Goal: Information Seeking & Learning: Check status

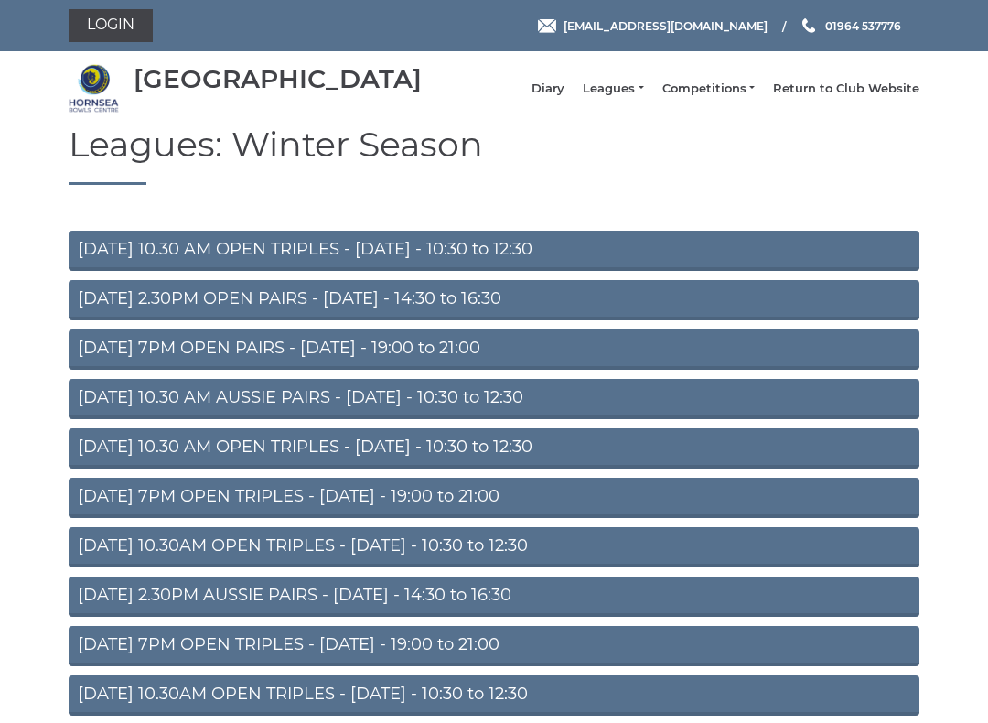
click at [642, 95] on link "Leagues" at bounding box center [613, 89] width 60 height 16
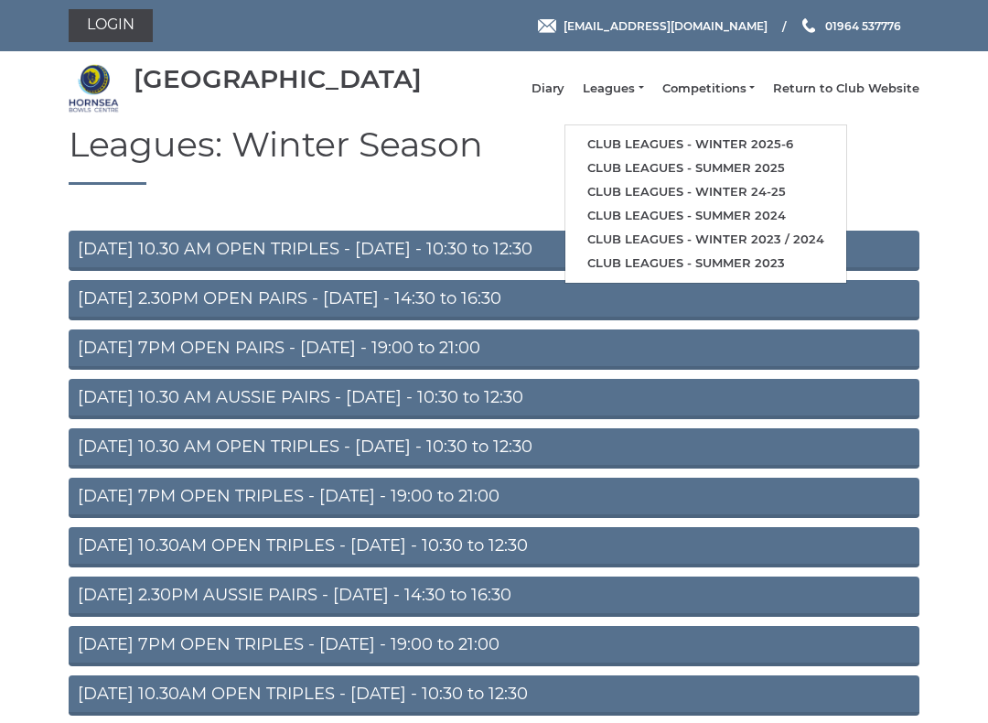
click at [785, 153] on link "Club leagues - Winter 2025-6" at bounding box center [706, 145] width 281 height 24
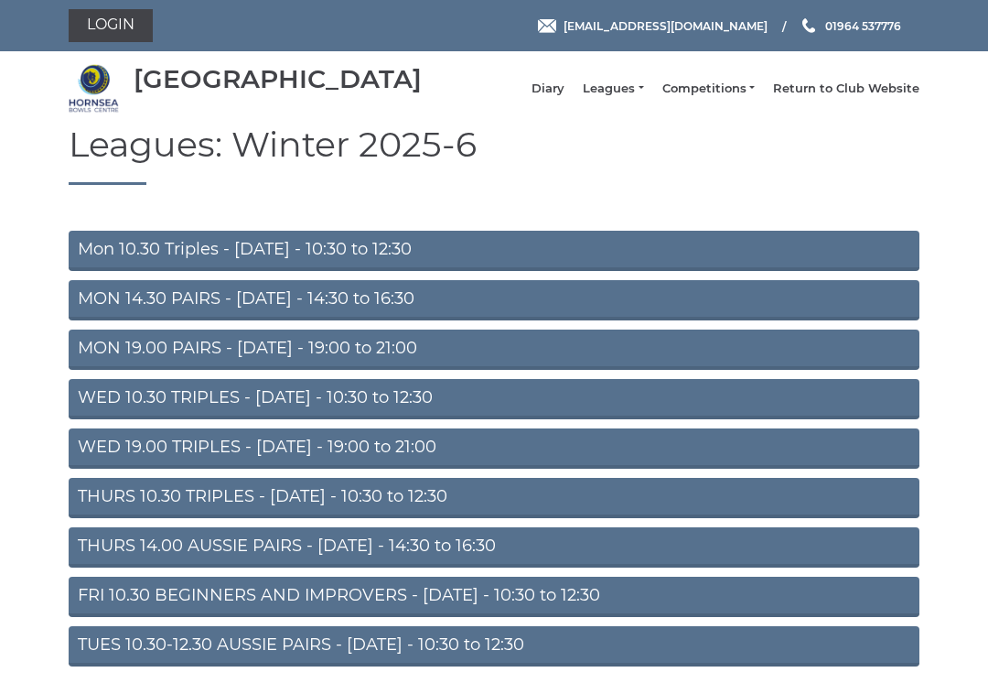
click at [428, 315] on link "MON 14.30 PAIRS - [DATE] - 14:30 to 16:30" at bounding box center [494, 300] width 851 height 40
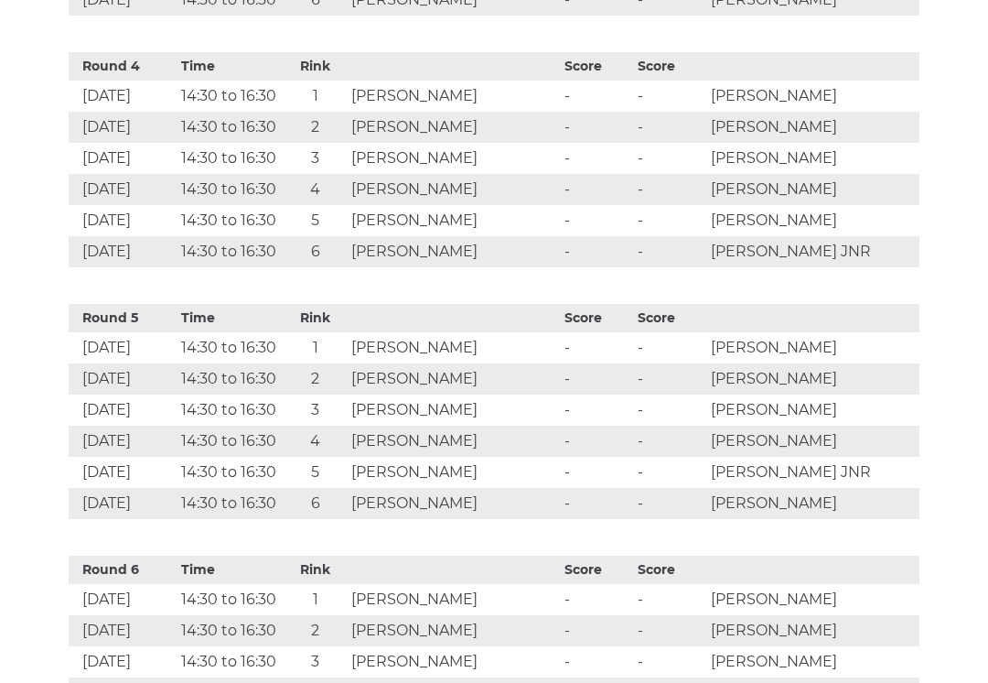
scroll to position [1648, 0]
click at [474, 424] on td "Nick Warley" at bounding box center [453, 409] width 213 height 31
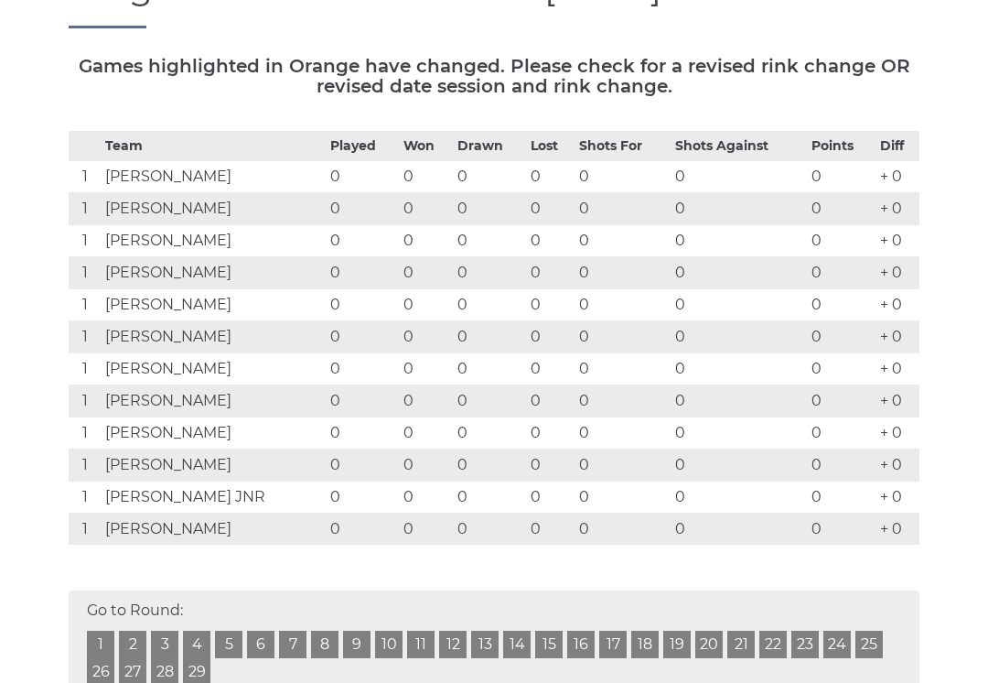
scroll to position [209, 0]
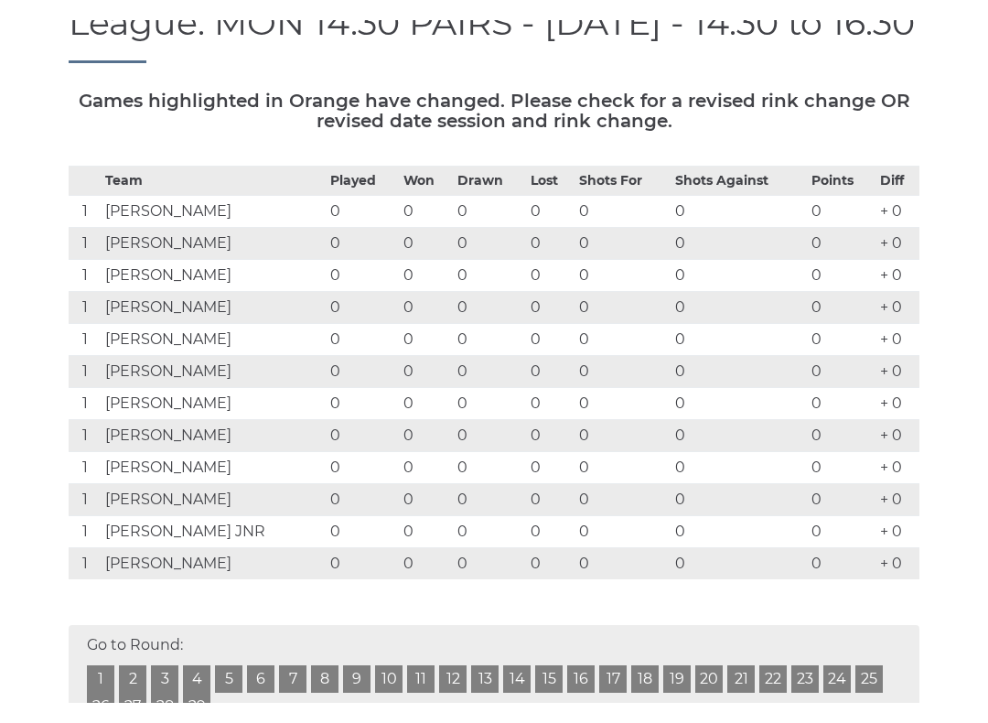
scroll to position [116, 0]
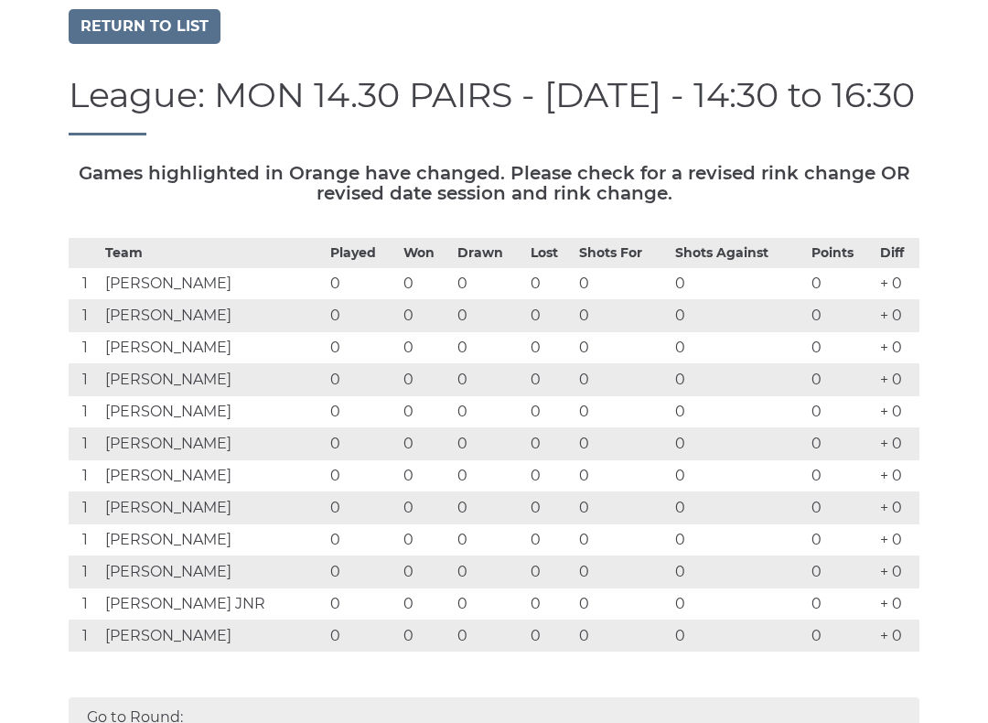
click at [167, 44] on link "Return to list" at bounding box center [145, 26] width 152 height 35
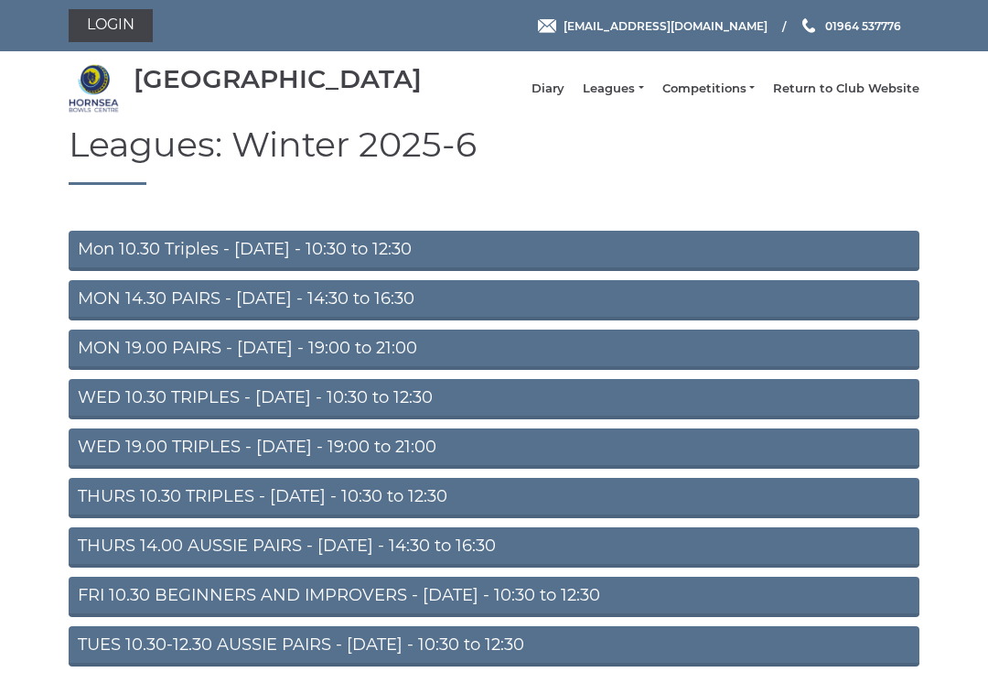
click at [511, 419] on link "WED 10.30 TRIPLES - [DATE] - 10:30 to 12:30" at bounding box center [494, 399] width 851 height 40
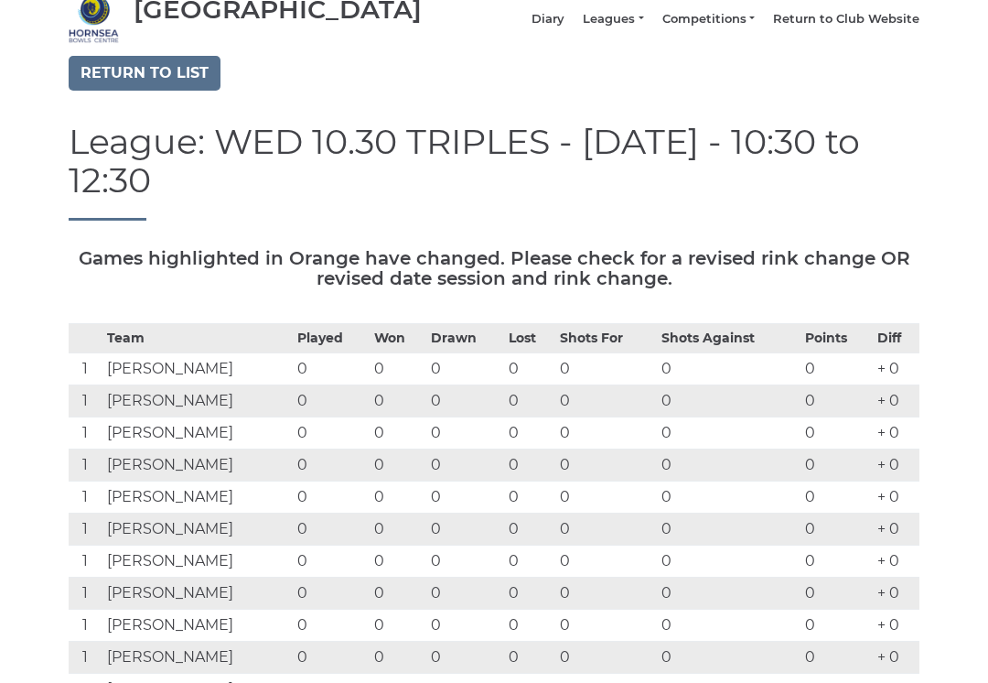
scroll to position [42, 0]
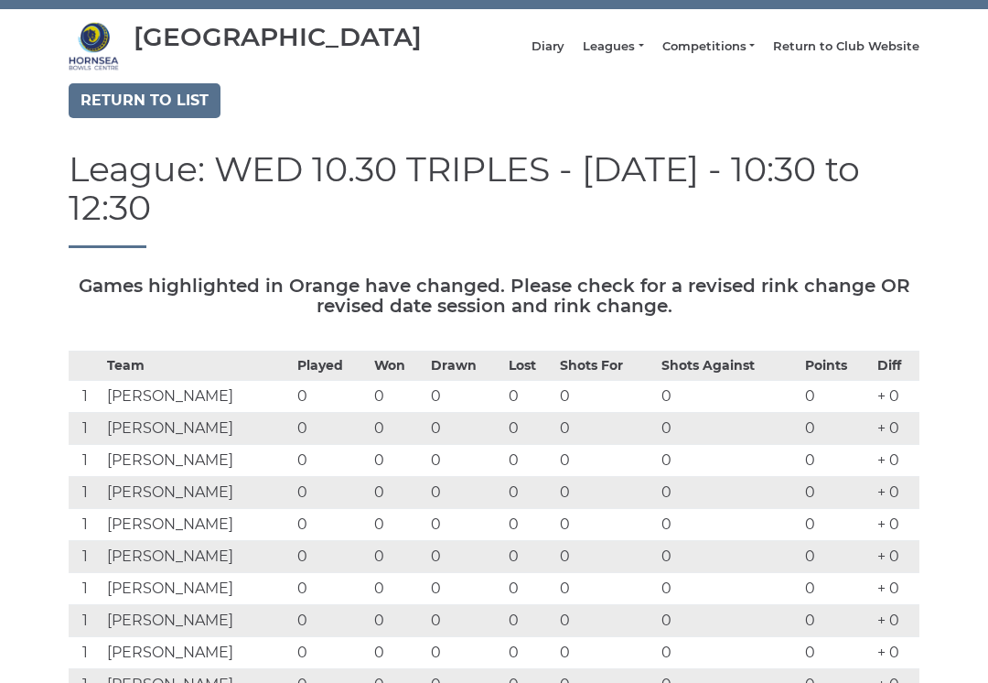
click at [155, 107] on link "Return to list" at bounding box center [145, 100] width 152 height 35
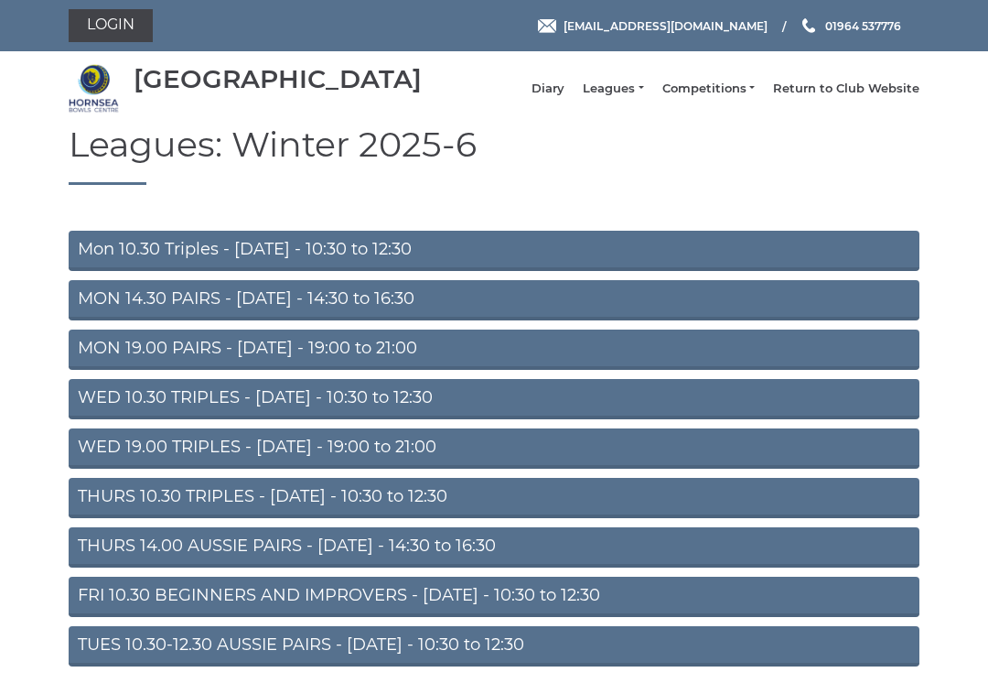
click at [608, 513] on link "THURS 10.30 TRIPLES - Thursday - 10:30 to 12:30" at bounding box center [494, 498] width 851 height 40
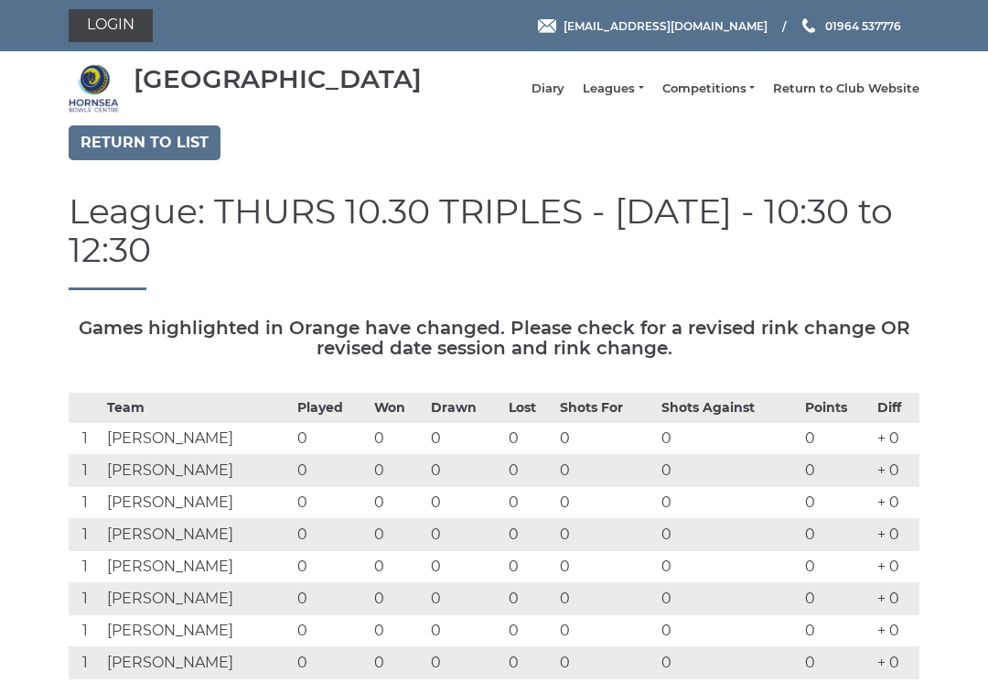
click at [156, 159] on link "Return to list" at bounding box center [145, 142] width 152 height 35
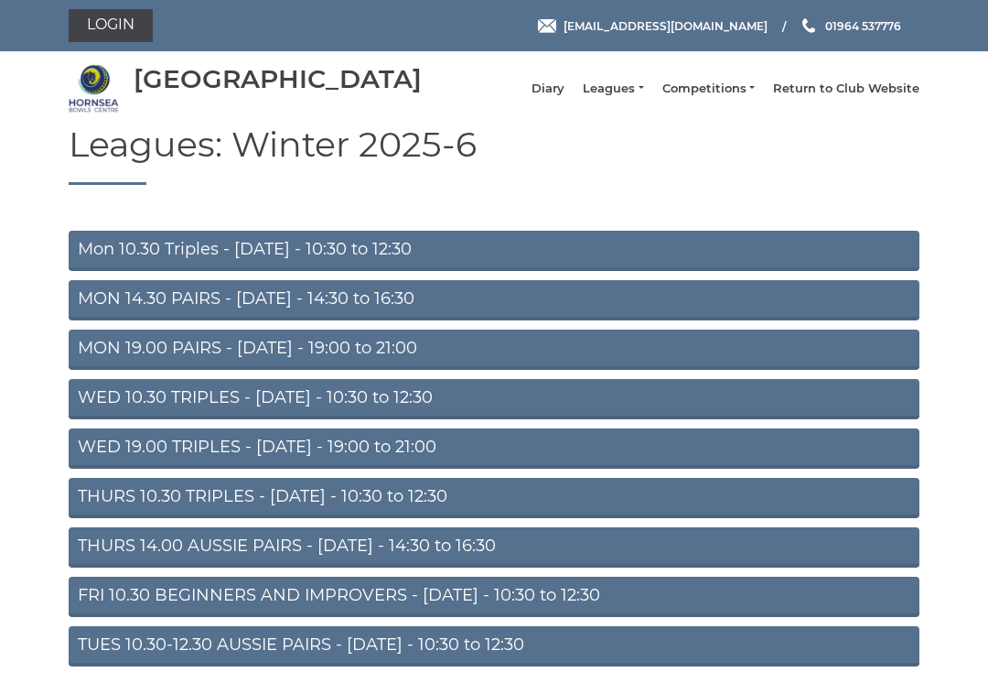
click at [556, 463] on link "WED 19.00 TRIPLES - [DATE] - 19:00 to 21:00" at bounding box center [494, 448] width 851 height 40
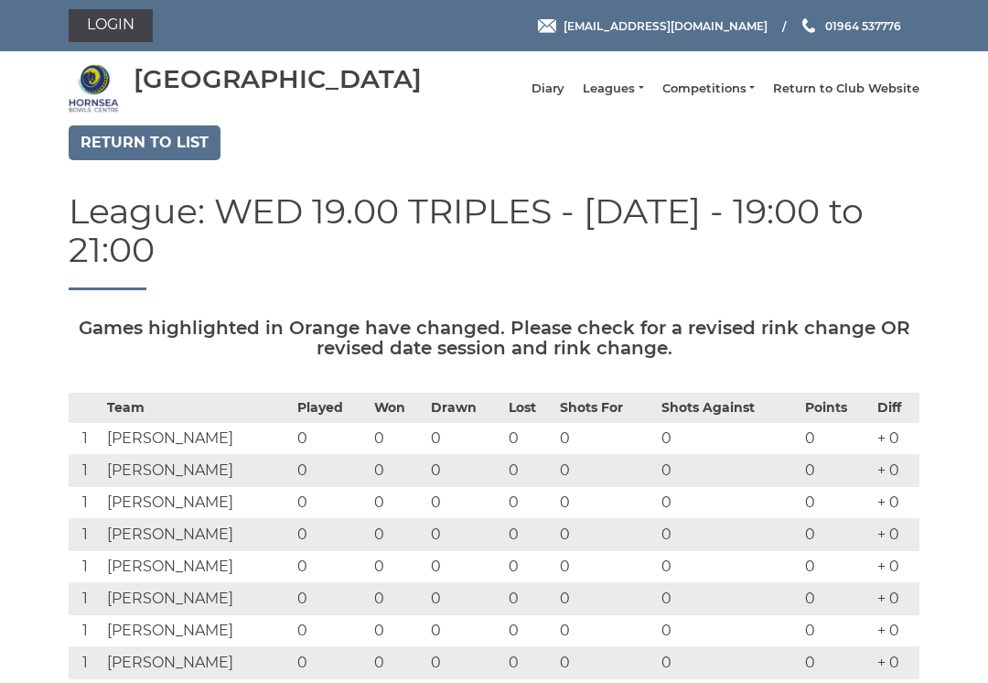
click at [165, 142] on link "Return to list" at bounding box center [145, 142] width 152 height 35
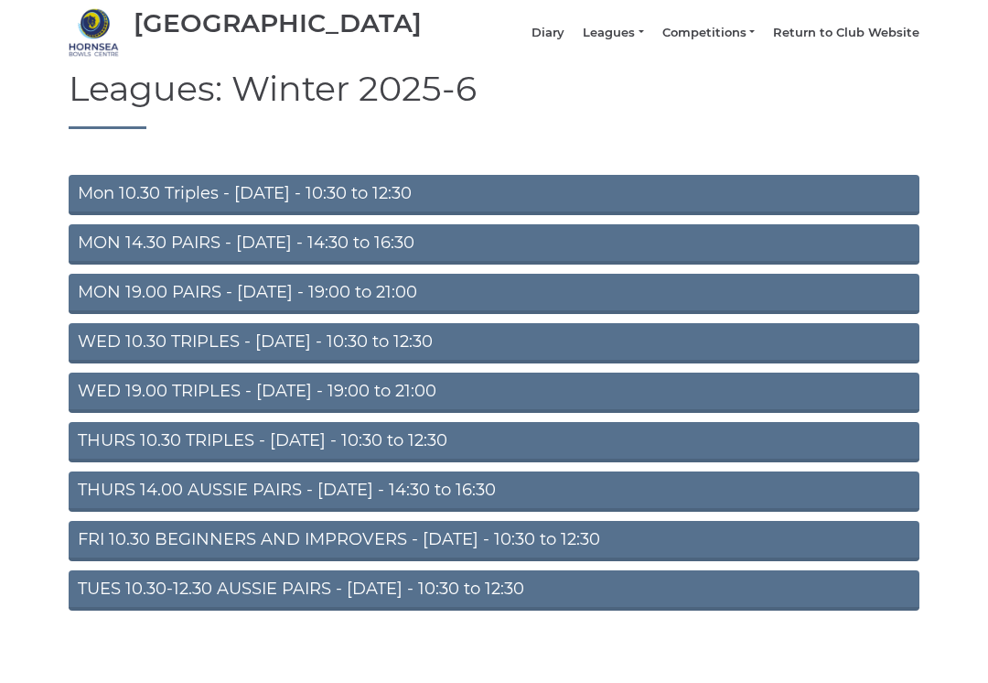
scroll to position [62, 0]
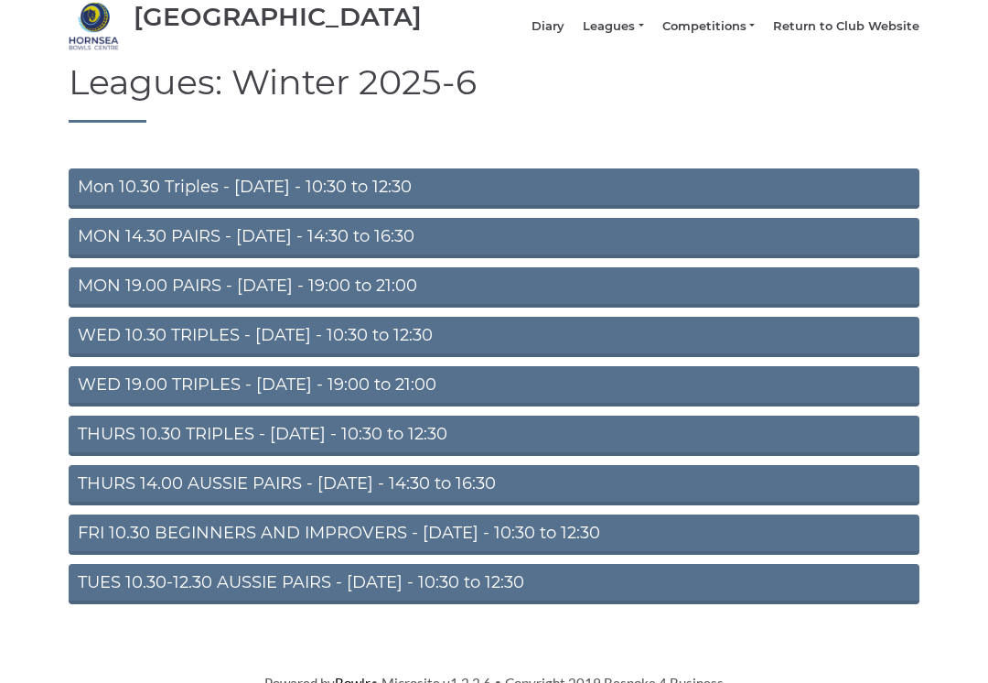
click at [540, 601] on link "TUES 10.30-12.30 AUSSIE PAIRS - [DATE] - 10:30 to 12:30" at bounding box center [494, 584] width 851 height 40
click at [475, 599] on link "TUES 10.30-12.30 AUSSIE PAIRS - [DATE] - 10:30 to 12:30" at bounding box center [494, 584] width 851 height 40
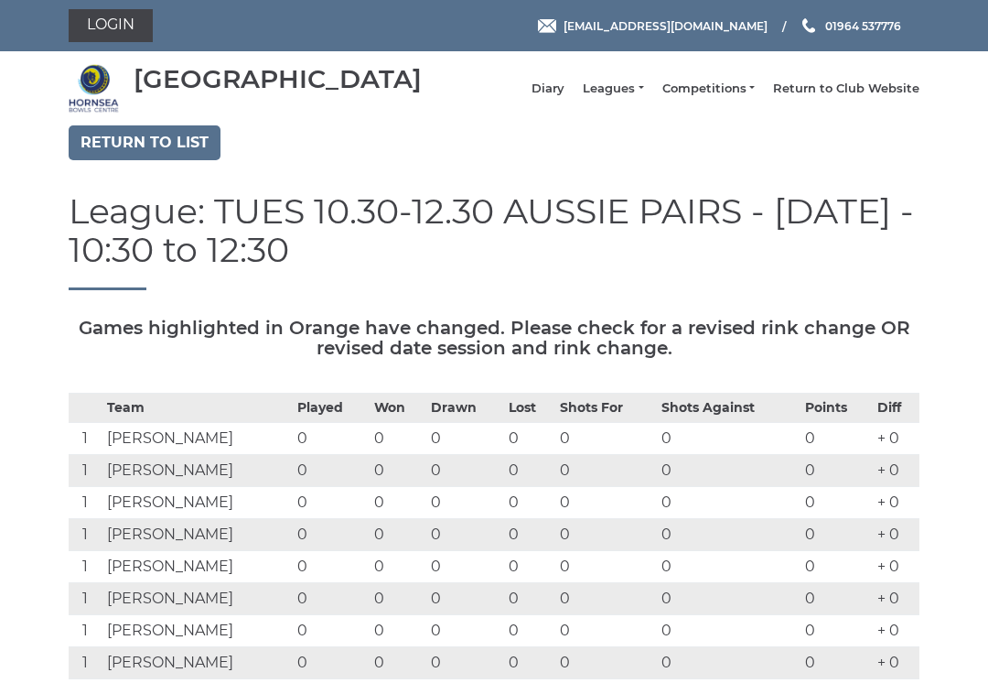
click at [156, 154] on link "Return to list" at bounding box center [145, 142] width 152 height 35
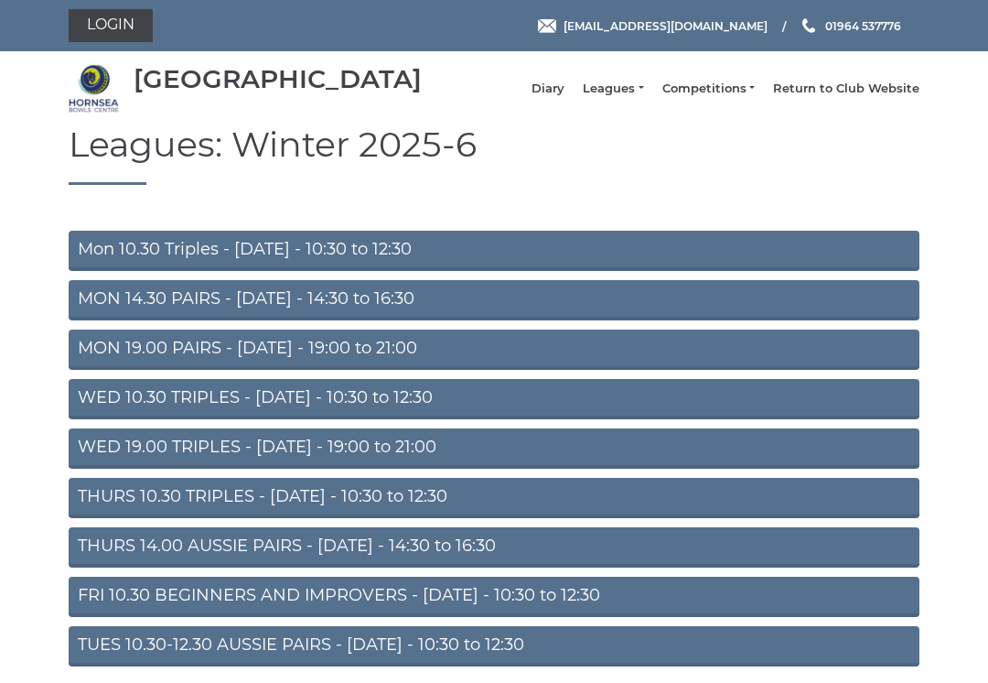
click at [448, 253] on link "Mon 10.30 Triples - [DATE] - 10:30 to 12:30" at bounding box center [494, 251] width 851 height 40
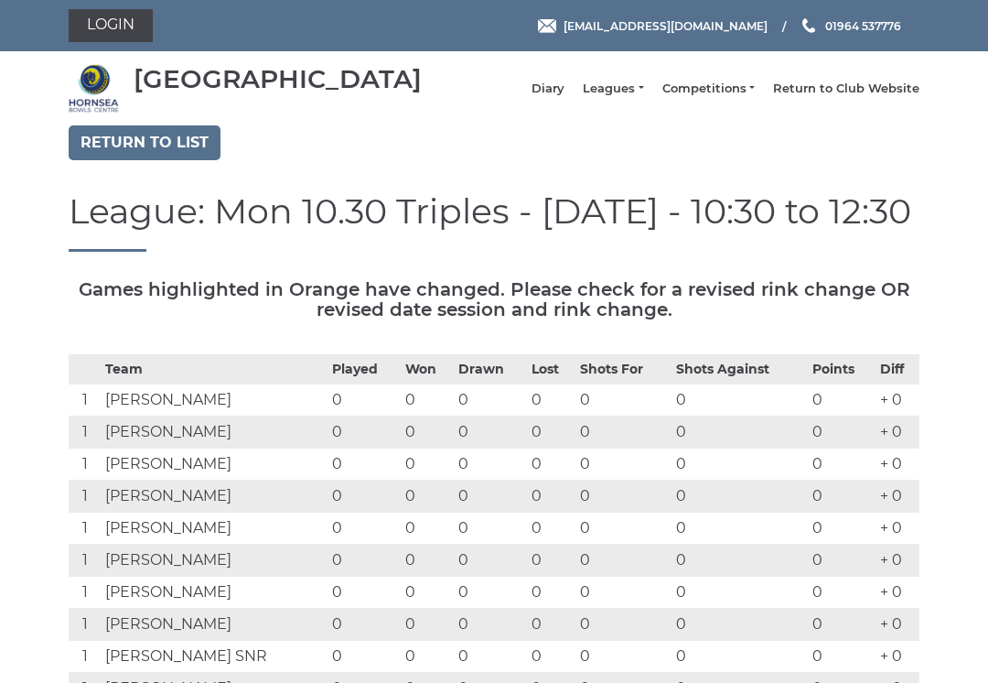
click at [149, 148] on link "Return to list" at bounding box center [145, 142] width 152 height 35
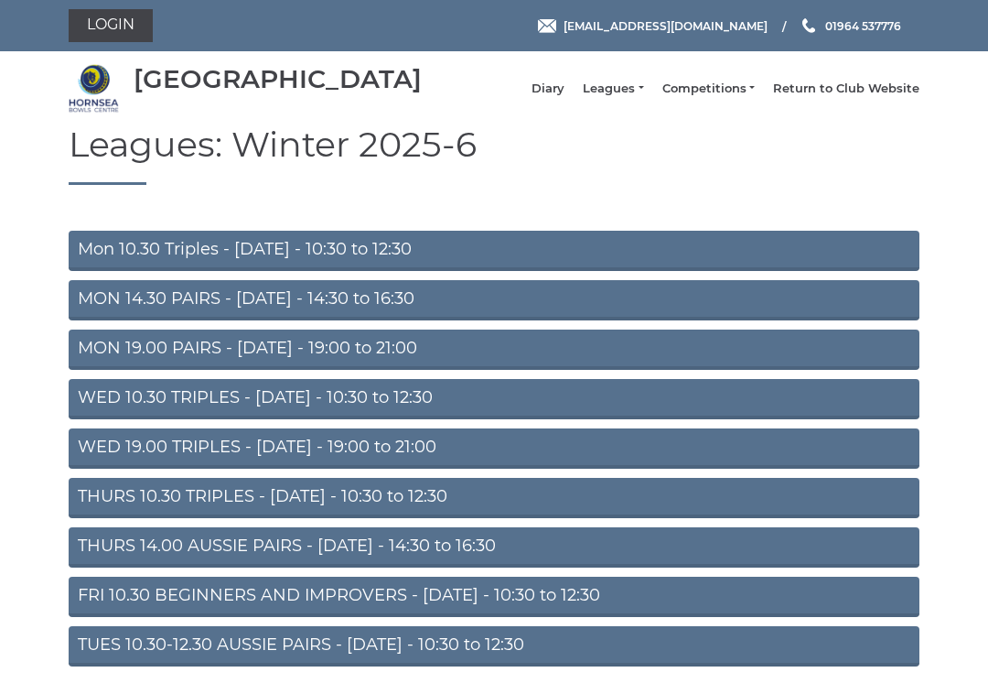
click at [431, 361] on link "MON 19.00 PAIRS - Monday - 19:00 to 21:00" at bounding box center [494, 349] width 851 height 40
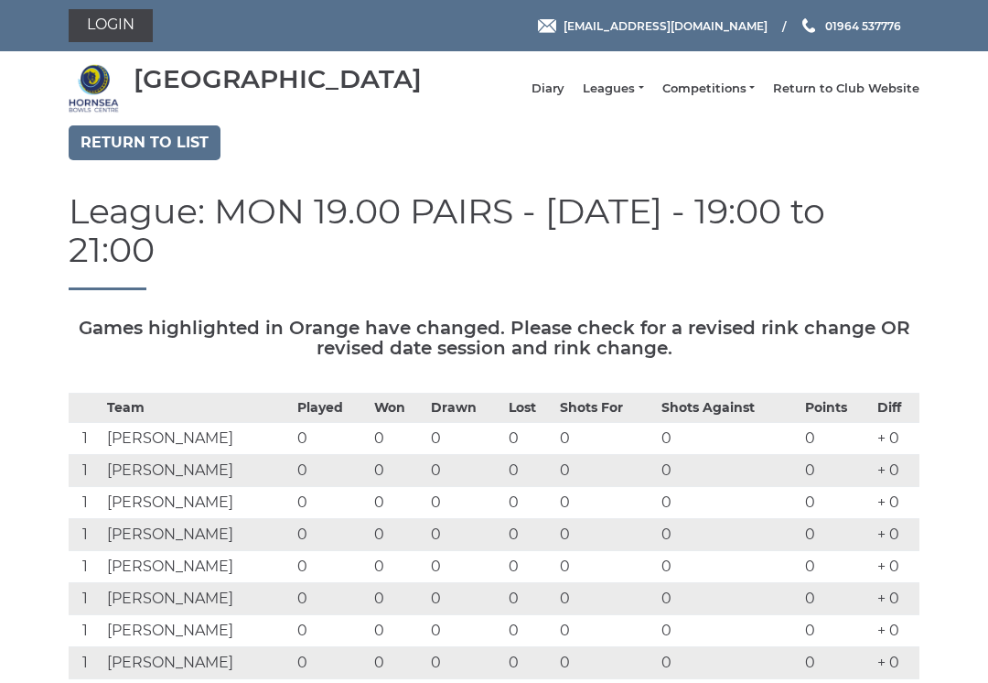
click at [147, 159] on link "Return to list" at bounding box center [145, 142] width 152 height 35
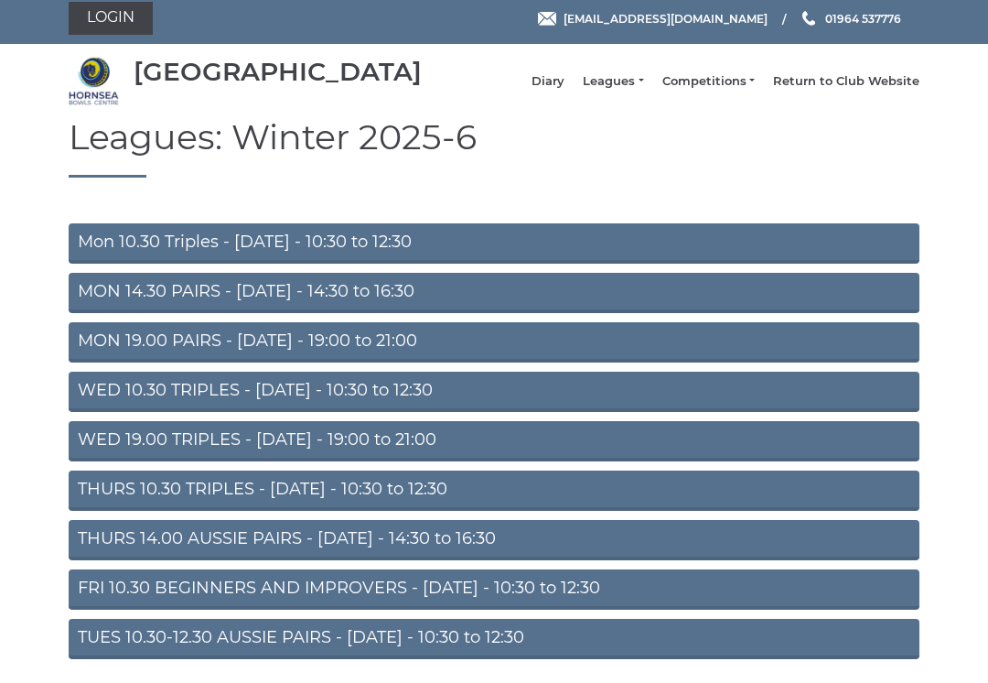
scroll to position [7, 0]
click at [565, 87] on link "Diary" at bounding box center [548, 81] width 33 height 16
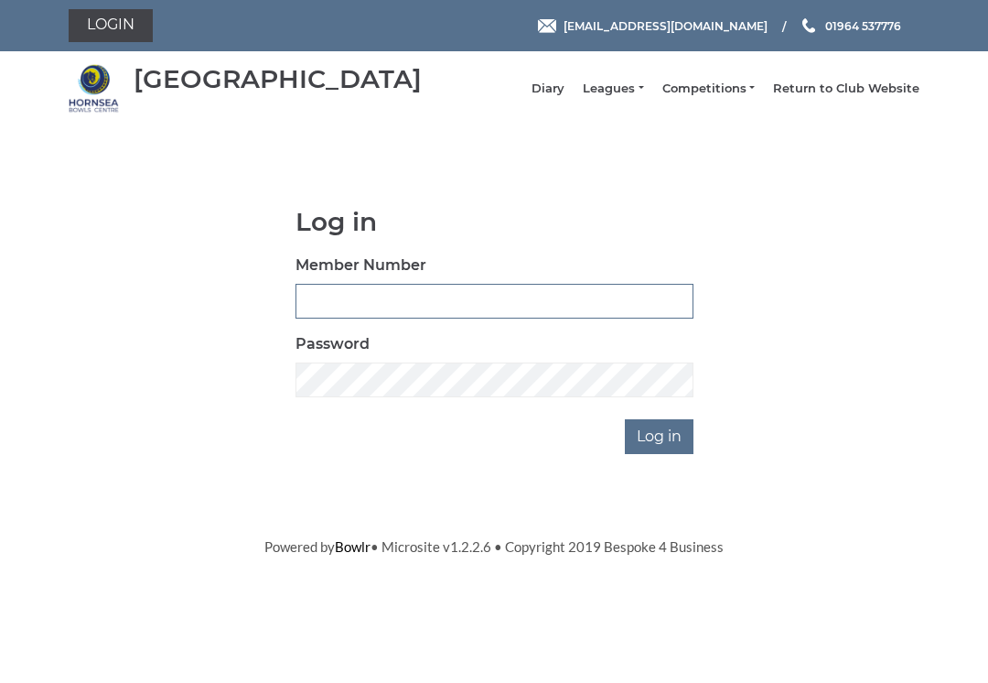
click at [518, 308] on input "Member Number" at bounding box center [495, 301] width 398 height 35
type input "0045"
click at [661, 449] on input "Log in" at bounding box center [659, 436] width 69 height 35
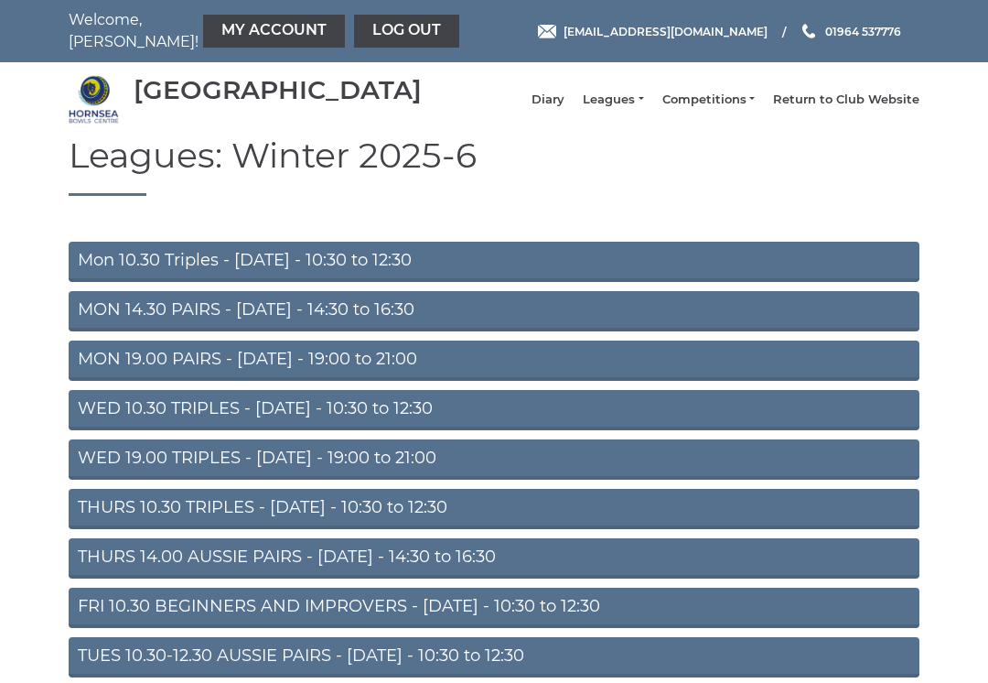
click at [565, 108] on link "Diary" at bounding box center [548, 100] width 33 height 16
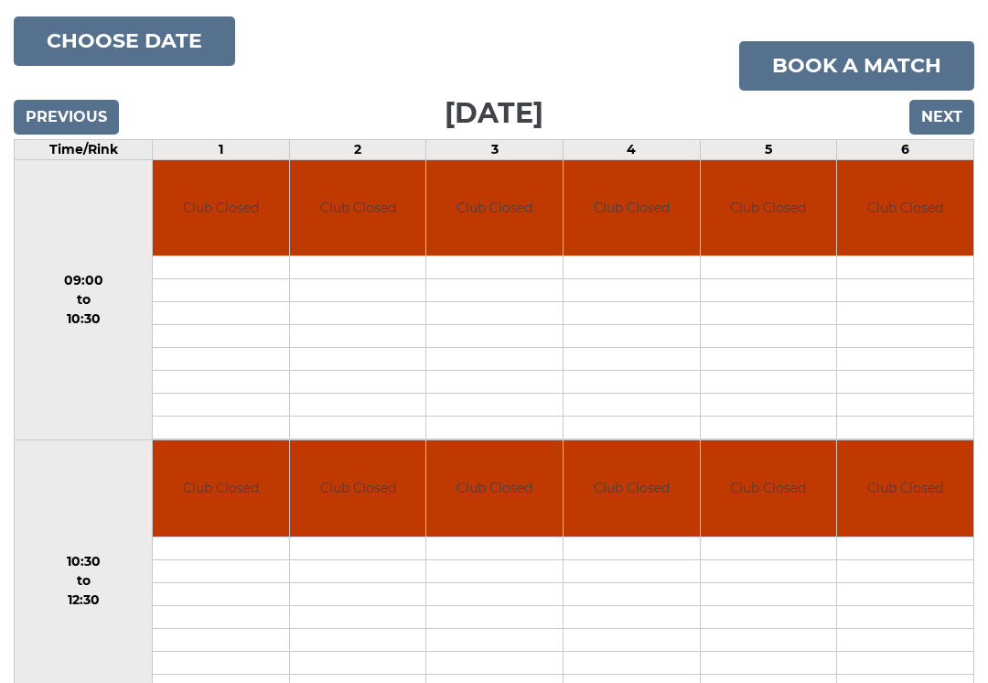
scroll to position [205, 0]
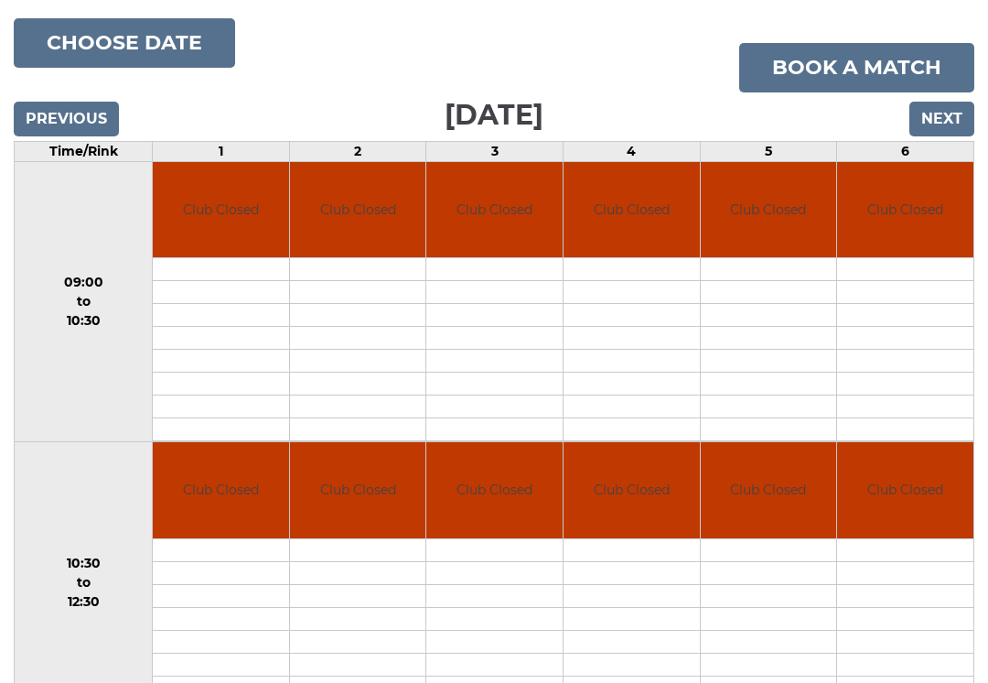
click at [939, 134] on input "Next" at bounding box center [942, 119] width 65 height 35
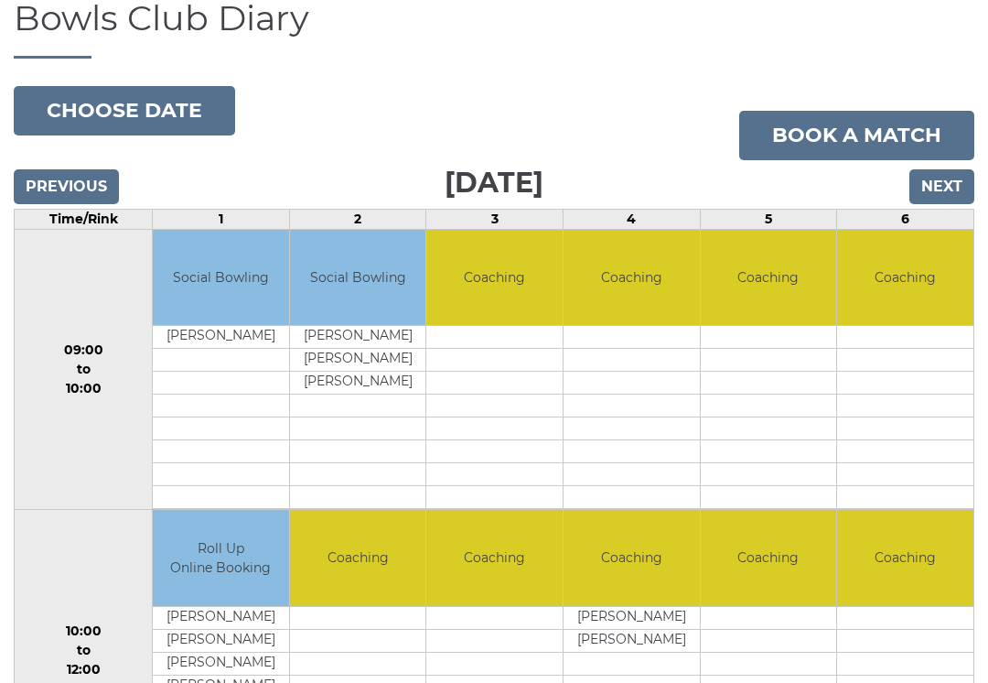
scroll to position [103, 0]
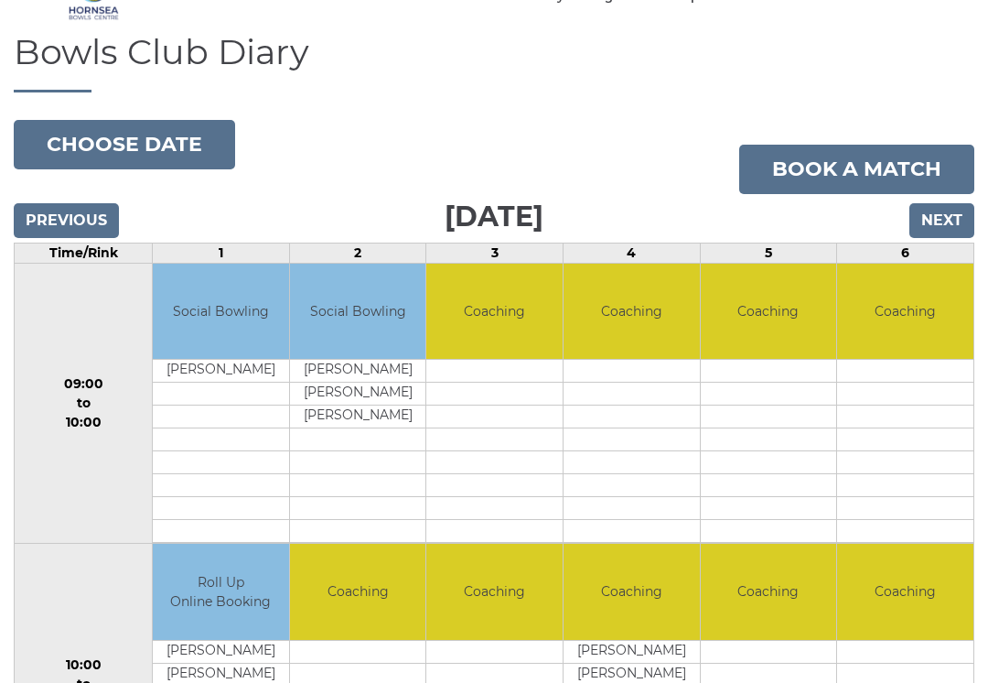
click at [942, 226] on input "Next" at bounding box center [942, 220] width 65 height 35
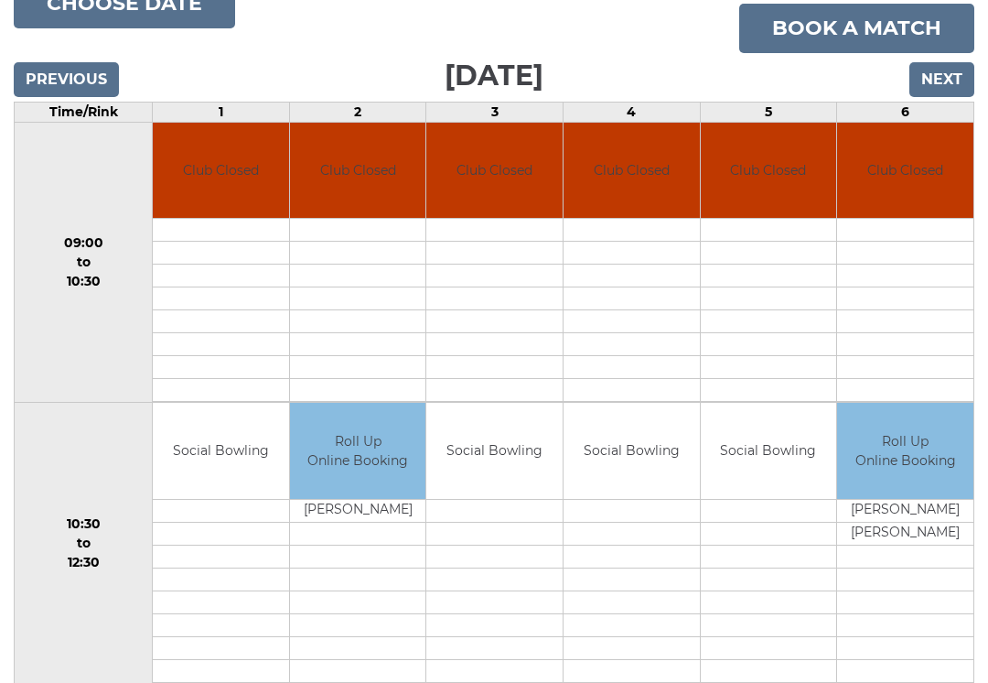
scroll to position [94, 0]
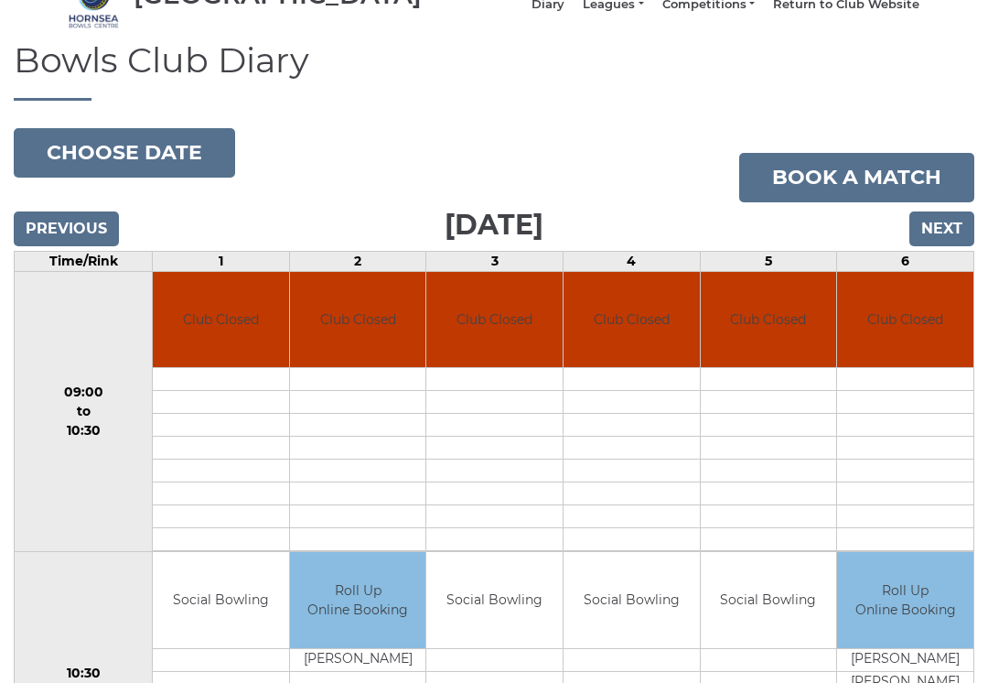
click at [941, 242] on input "Next" at bounding box center [942, 229] width 65 height 35
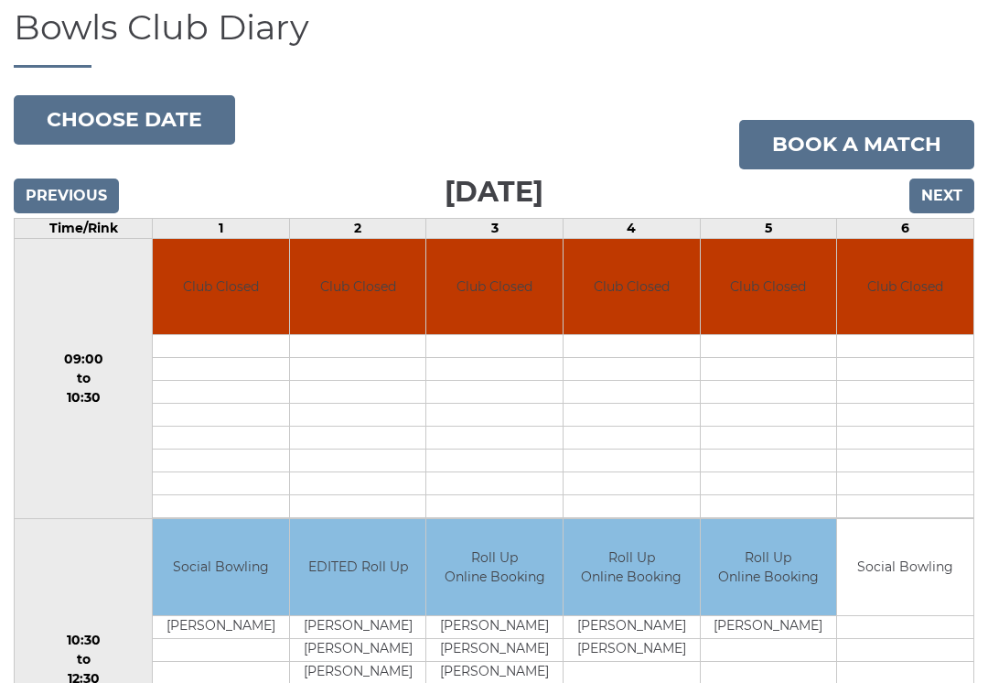
scroll to position [114, 0]
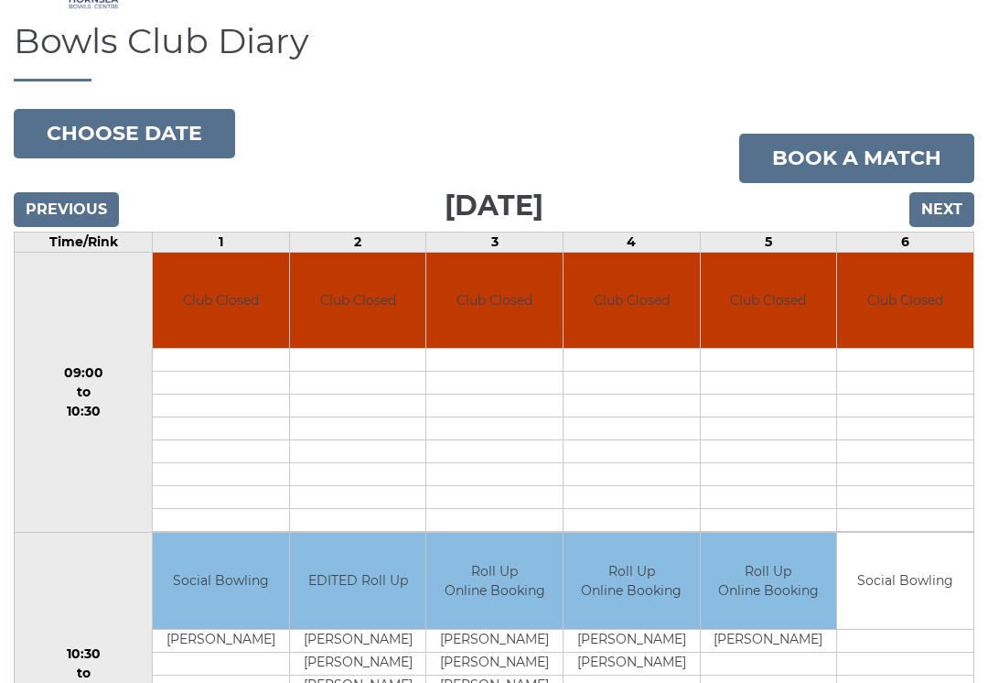
click at [947, 217] on input "Next" at bounding box center [942, 209] width 65 height 35
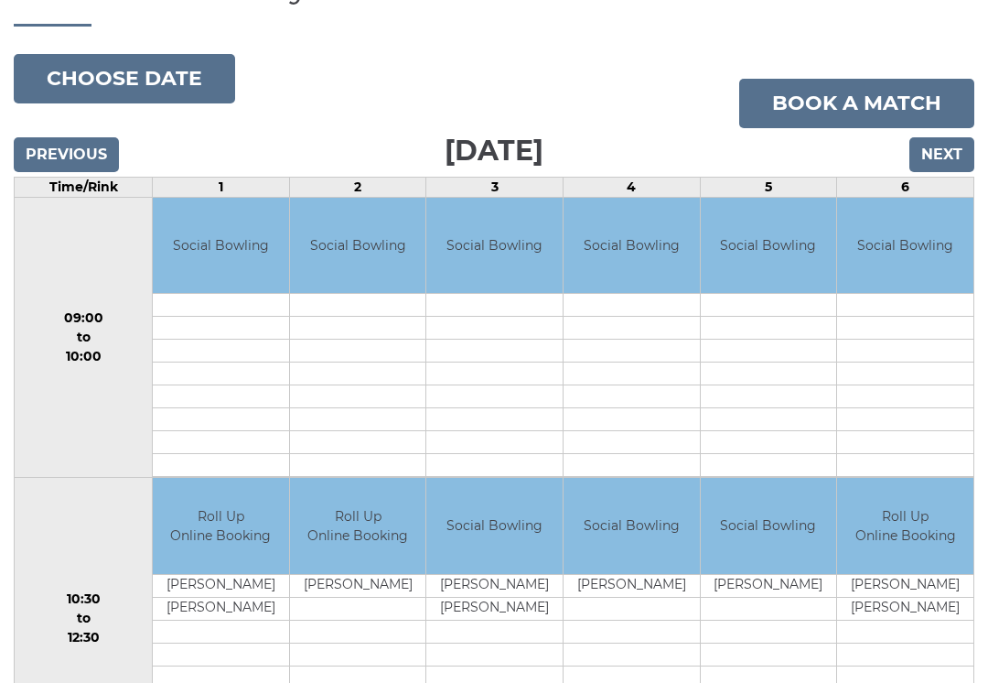
scroll to position [162, 0]
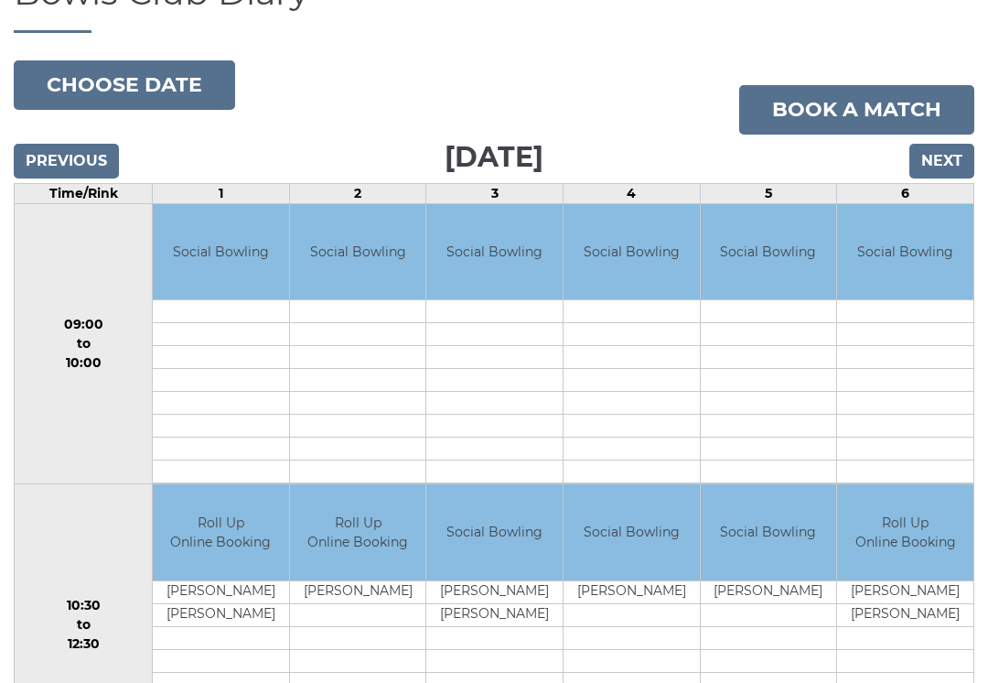
click at [936, 169] on input "Next" at bounding box center [942, 162] width 65 height 35
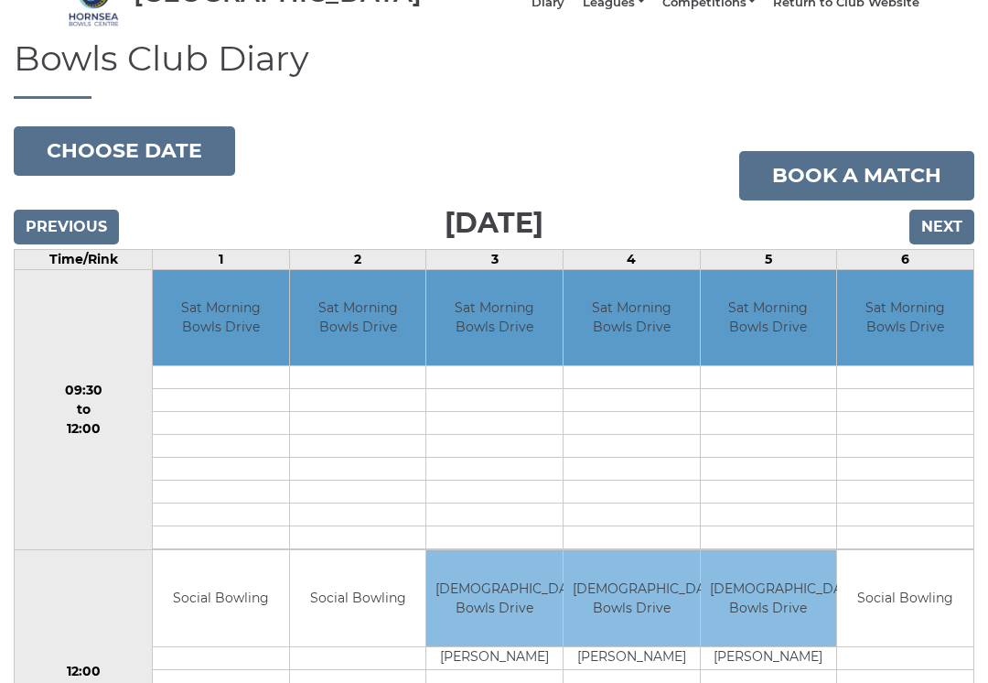
scroll to position [96, 0]
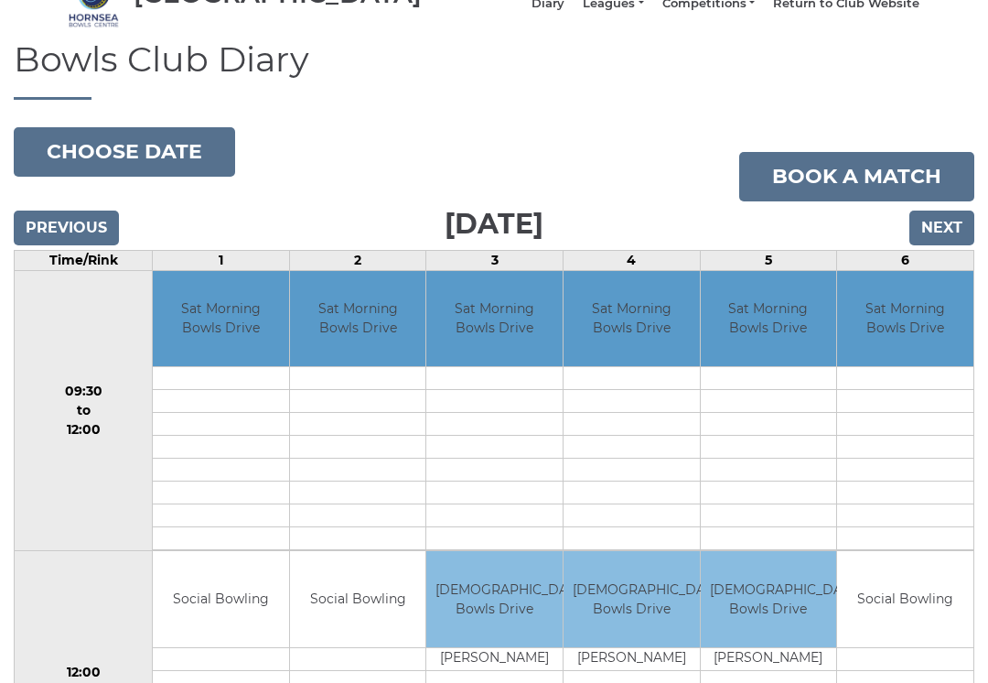
click at [941, 243] on input "Next" at bounding box center [942, 227] width 65 height 35
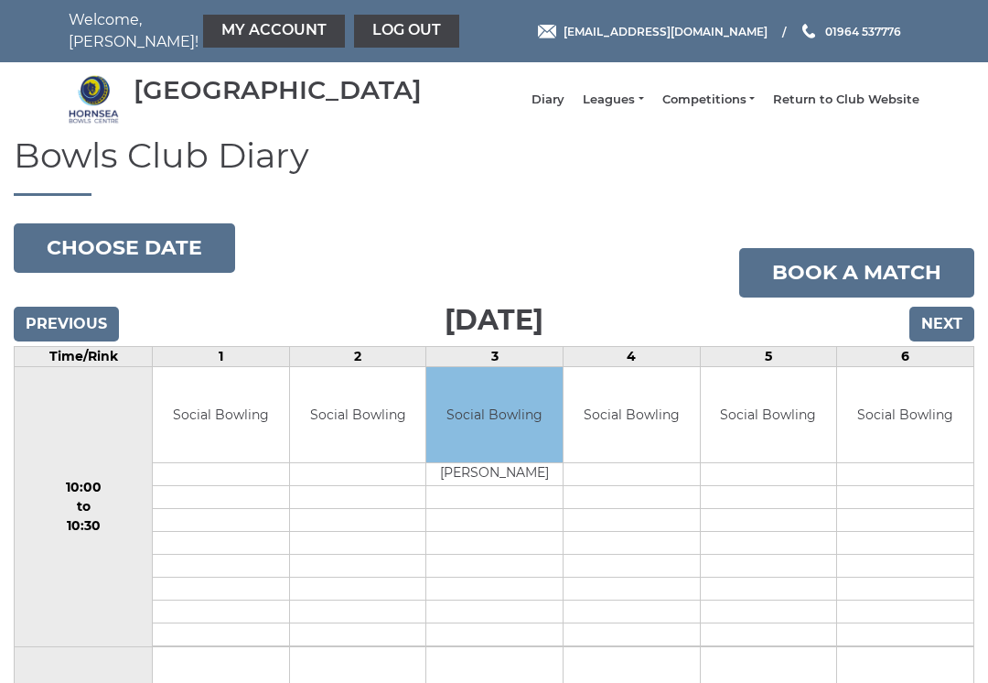
click at [949, 329] on input "Next" at bounding box center [942, 324] width 65 height 35
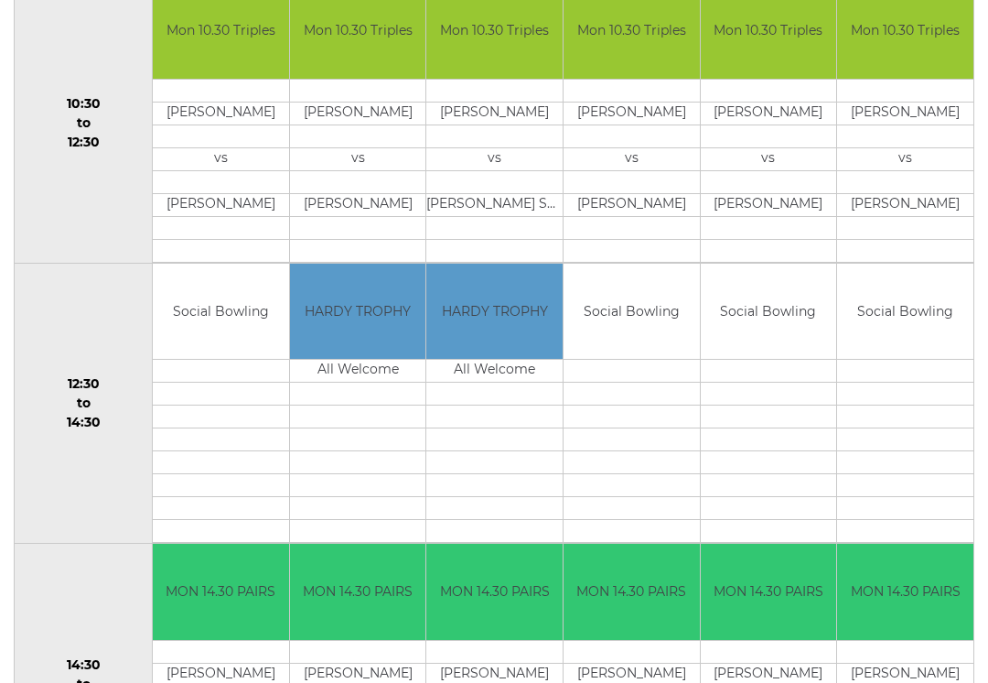
scroll to position [661, 0]
